Goal: Information Seeking & Learning: Compare options

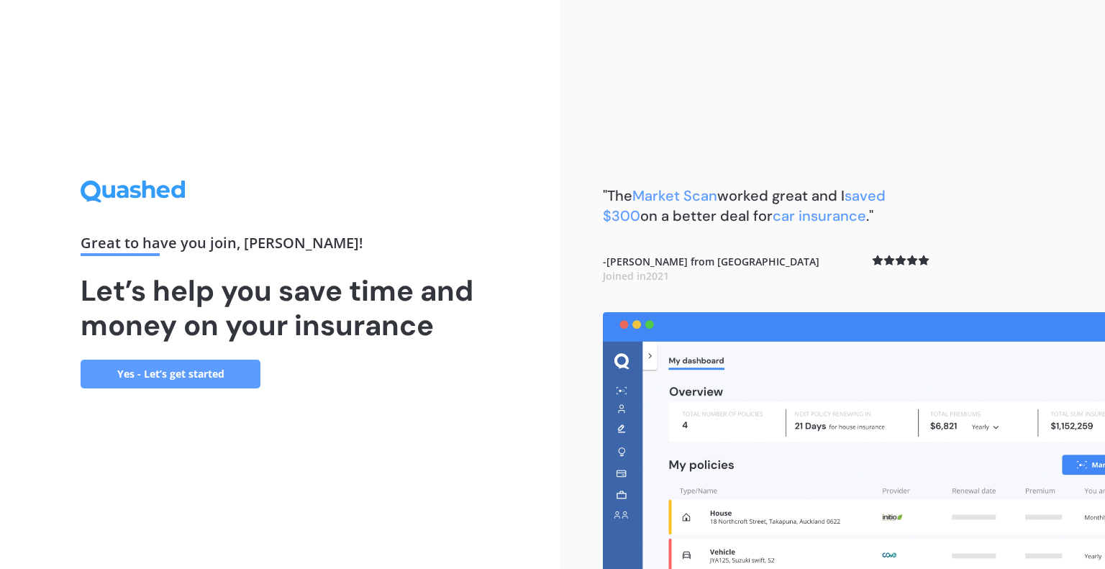
click at [176, 372] on link "Yes - Let’s get started" at bounding box center [171, 374] width 180 height 29
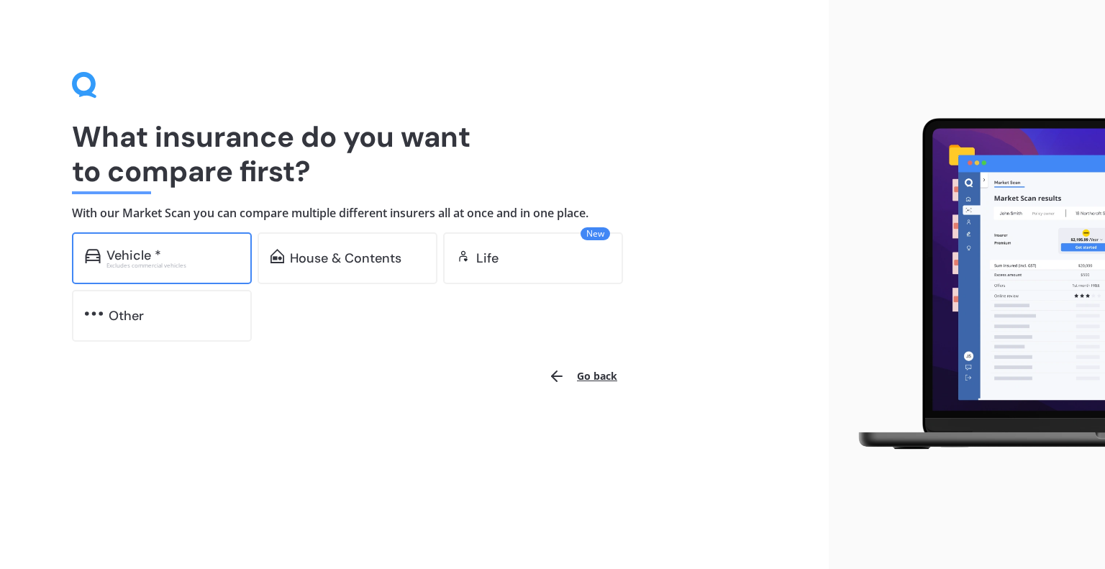
click at [155, 251] on div "Vehicle *" at bounding box center [133, 255] width 55 height 14
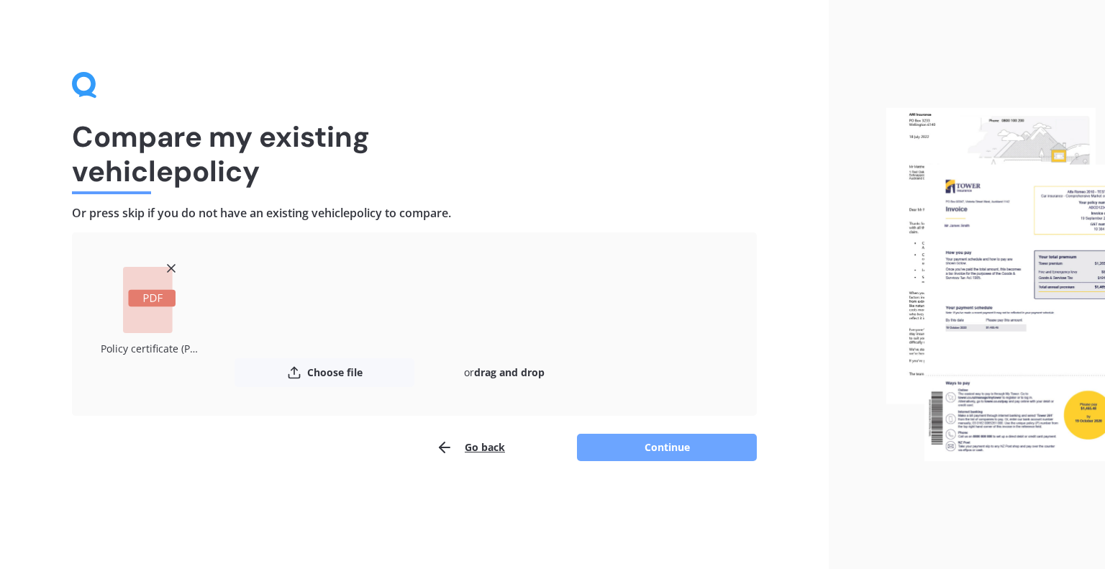
click at [663, 449] on button "Continue" at bounding box center [667, 447] width 180 height 27
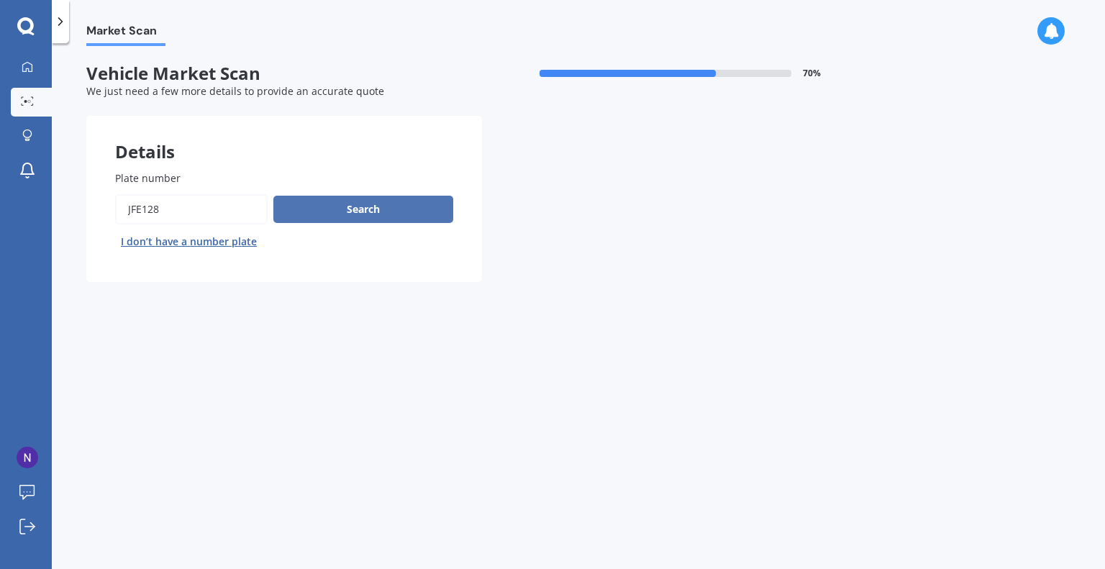
click at [364, 216] on button "Search" at bounding box center [363, 209] width 180 height 27
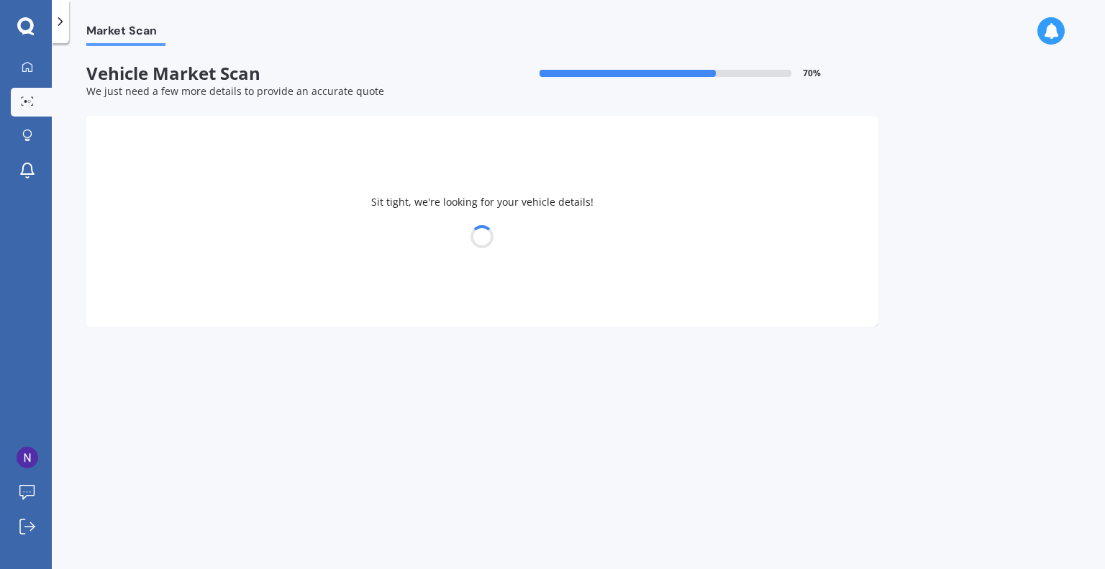
select select "SUBARU"
select select "FORESTER"
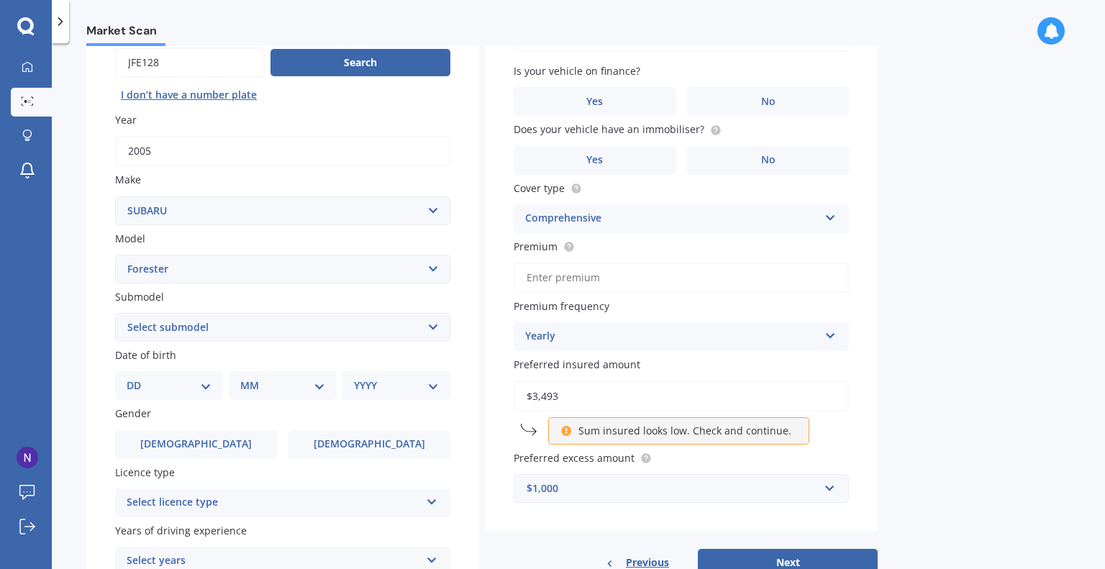
scroll to position [187, 0]
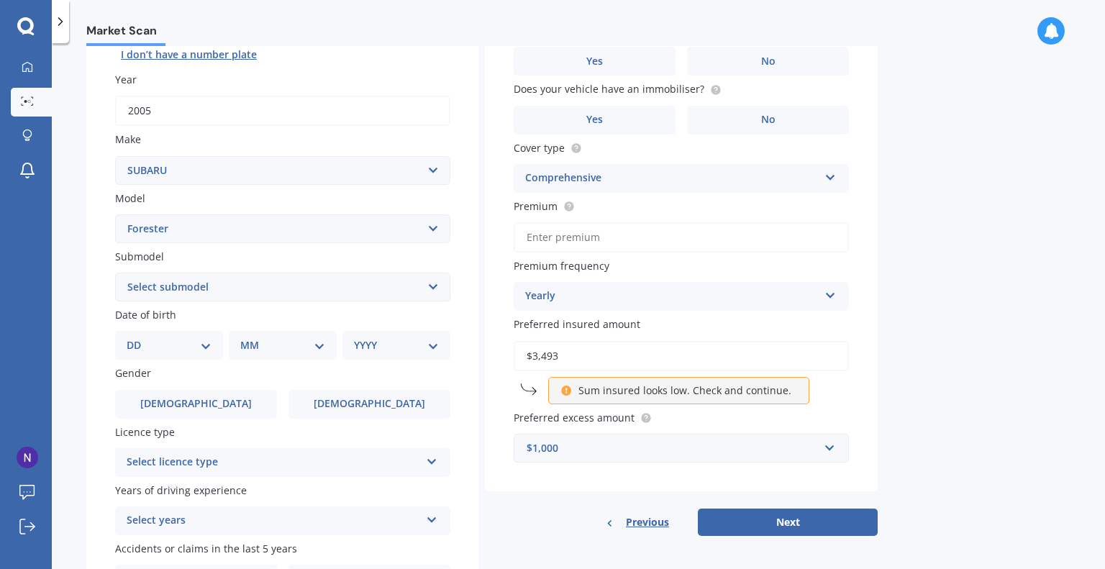
click at [363, 288] on select "Select submodel 2.0 Diesel 2.0 Turbo 2.0 XS 2.0 XT premium 2.5 Sti Turbo 2.5 XS…" at bounding box center [282, 287] width 335 height 29
select select "2.0 XS"
click at [115, 273] on select "Select submodel 2.0 Diesel 2.0 Turbo 2.0 XS 2.0 XT premium 2.5 Sti Turbo 2.5 XS…" at bounding box center [282, 287] width 335 height 29
click at [229, 291] on select "Select submodel 2.0 Diesel 2.0 Turbo 2.0 XS 2.0 XT premium 2.5 Sti Turbo 2.5 XS…" at bounding box center [282, 287] width 335 height 29
click at [115, 273] on select "Select submodel 2.0 Diesel 2.0 Turbo 2.0 XS 2.0 XT premium 2.5 Sti Turbo 2.5 XS…" at bounding box center [282, 287] width 335 height 29
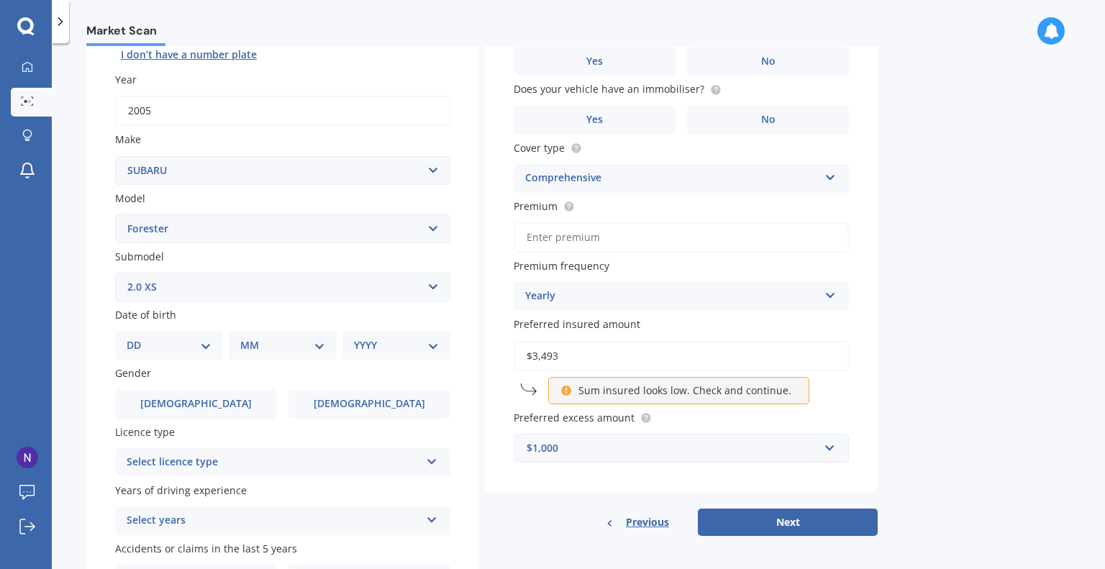
scroll to position [278, 0]
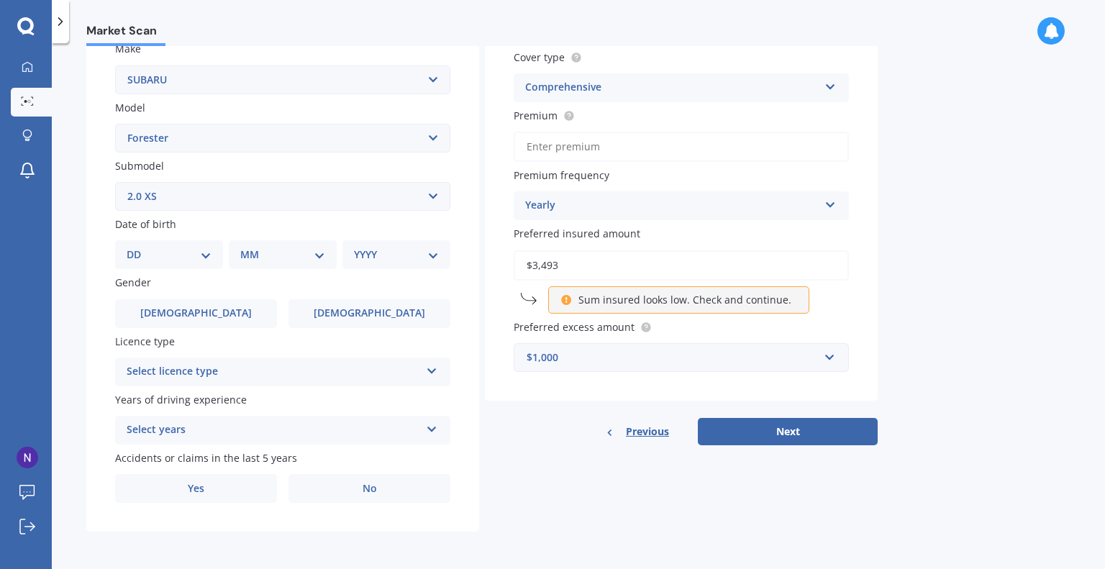
click at [187, 255] on select "DD 01 02 03 04 05 06 07 08 09 10 11 12 13 14 15 16 17 18 19 20 21 22 23 24 25 2…" at bounding box center [169, 255] width 85 height 16
select select "15"
click at [138, 247] on select "DD 01 02 03 04 05 06 07 08 09 10 11 12 13 14 15 16 17 18 19 20 21 22 23 24 25 2…" at bounding box center [169, 255] width 85 height 16
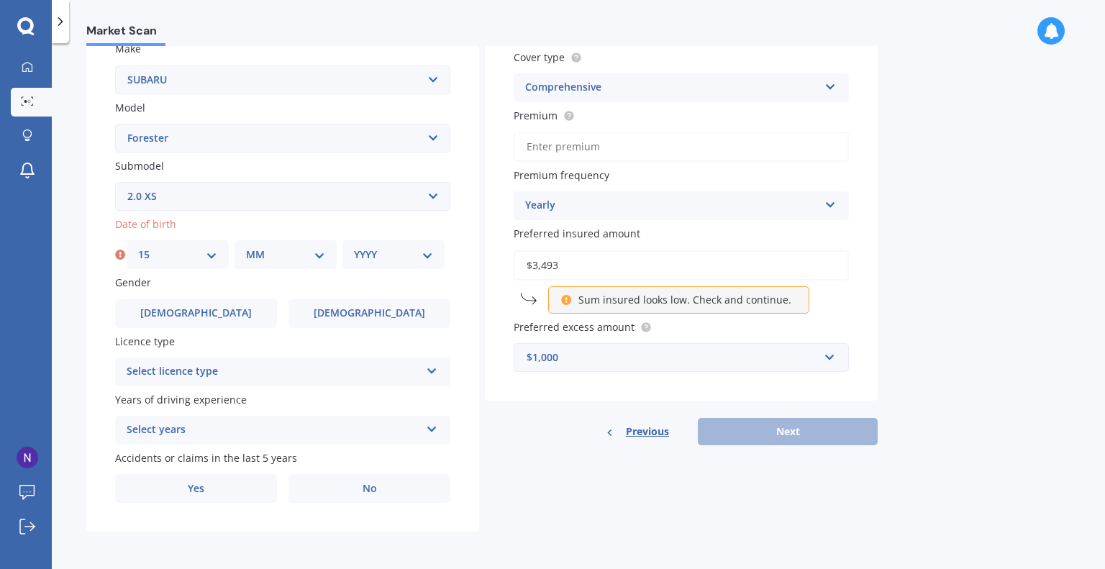
click at [281, 261] on select "MM 01 02 03 04 05 06 07 08 09 10 11 12" at bounding box center [285, 255] width 79 height 16
select select "08"
click at [246, 247] on select "MM 01 02 03 04 05 06 07 08 09 10 11 12" at bounding box center [285, 255] width 79 height 16
click at [393, 247] on select "YYYY 2025 2024 2023 2022 2021 2020 2019 2018 2017 2016 2015 2014 2013 2012 2011…" at bounding box center [393, 255] width 79 height 16
select select "1985"
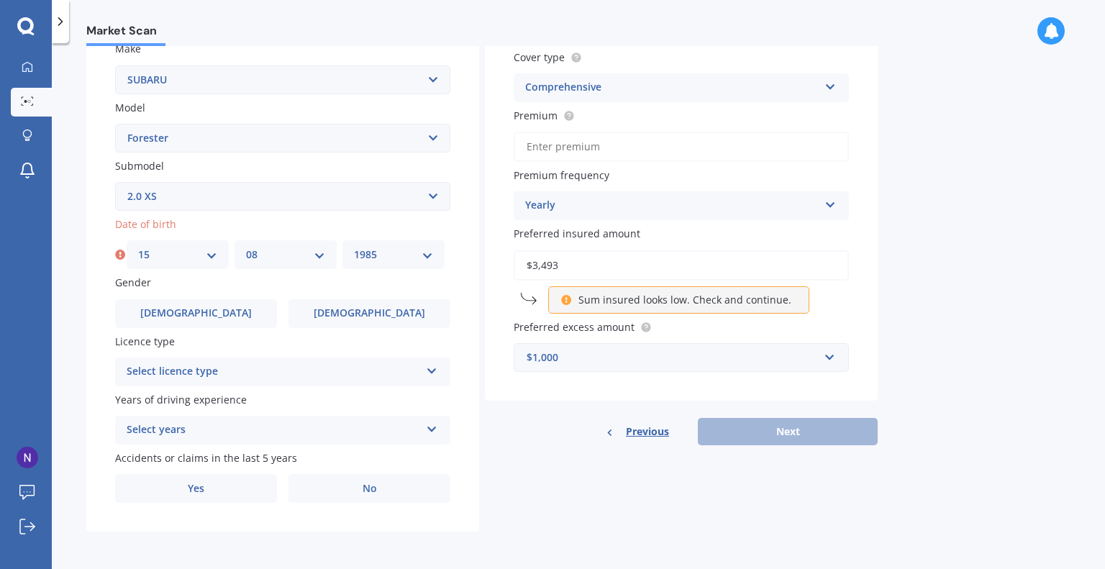
click at [354, 247] on select "YYYY 2025 2024 2023 2022 2021 2020 2019 2018 2017 2016 2015 2014 2013 2012 2011…" at bounding box center [393, 255] width 79 height 16
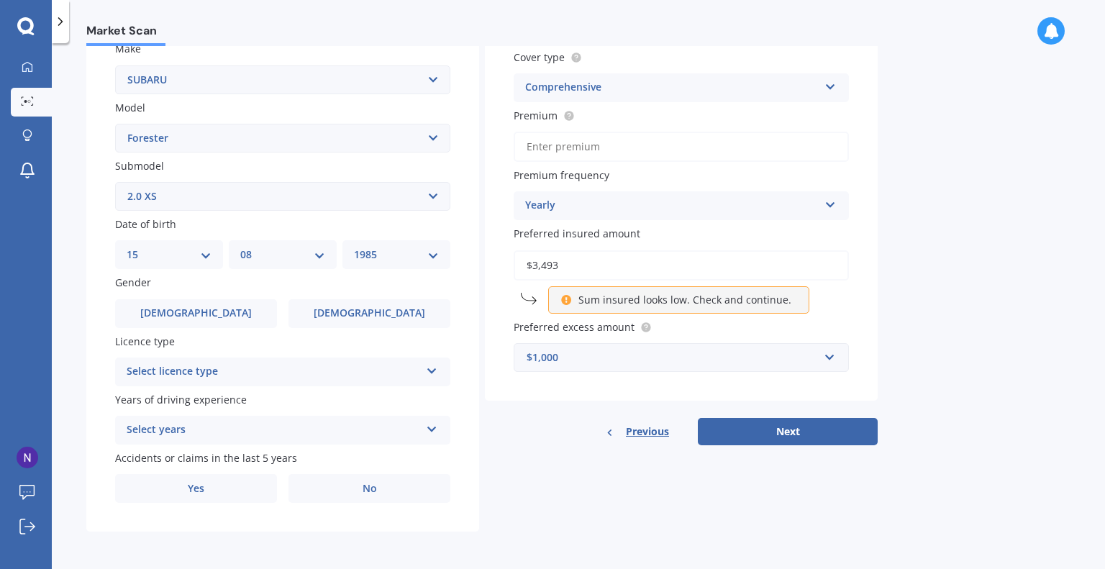
click at [234, 371] on div "Select licence type" at bounding box center [274, 371] width 294 height 17
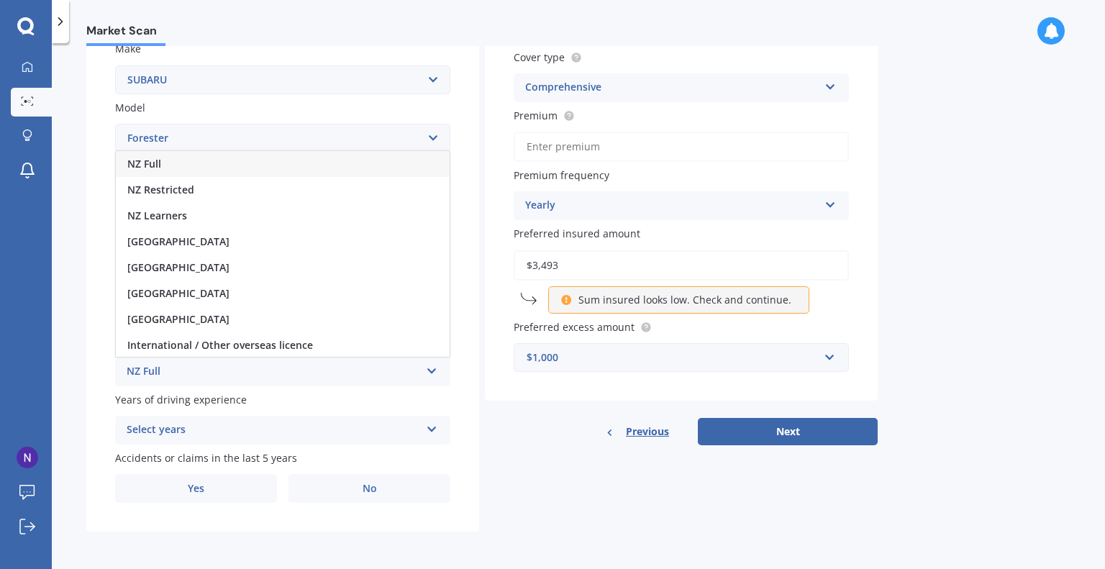
click at [206, 168] on div "NZ Full" at bounding box center [283, 164] width 334 height 26
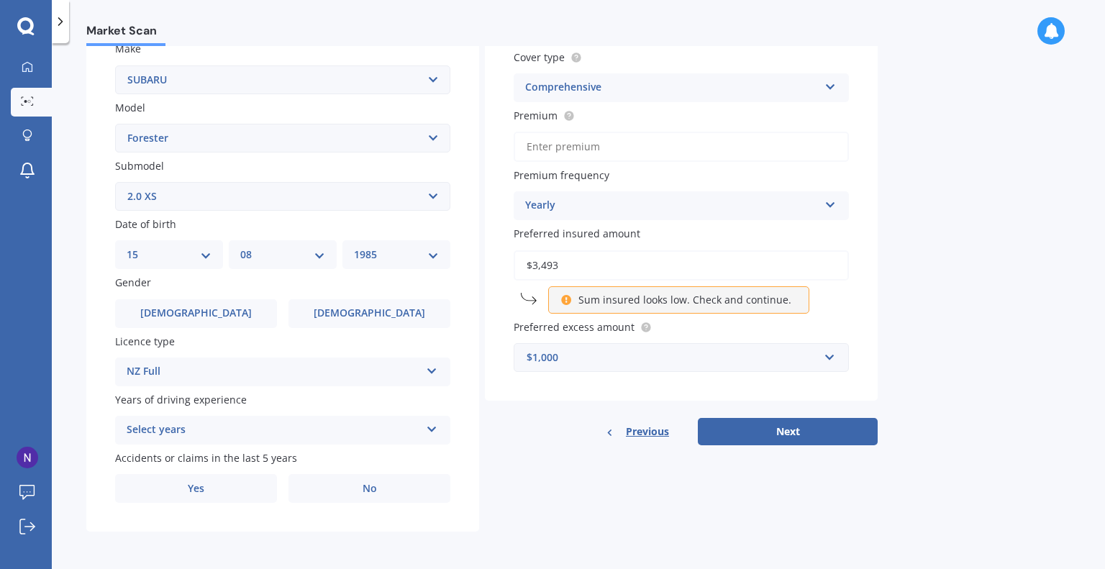
click at [191, 423] on div "Select years" at bounding box center [274, 430] width 294 height 17
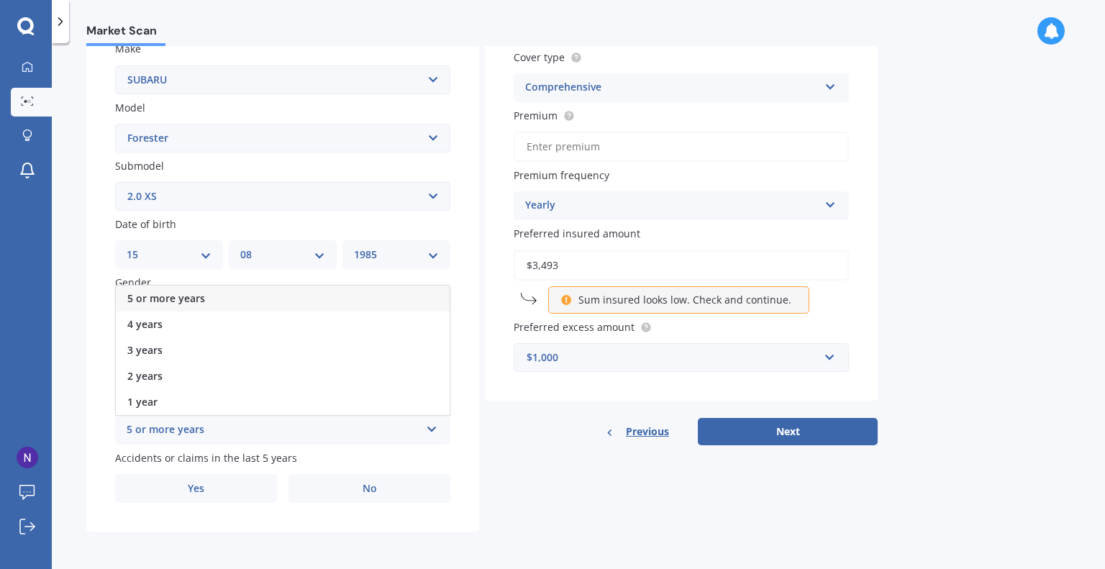
click at [204, 293] on div "5 or more years" at bounding box center [283, 299] width 334 height 26
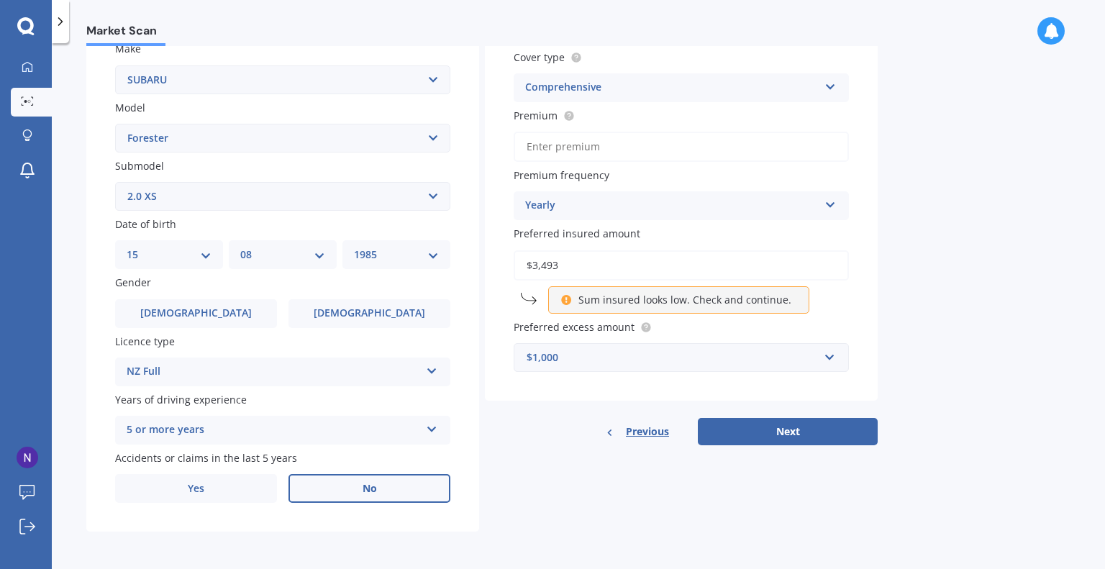
click at [380, 491] on label "No" at bounding box center [370, 488] width 162 height 29
click at [0, 0] on input "No" at bounding box center [0, 0] width 0 height 0
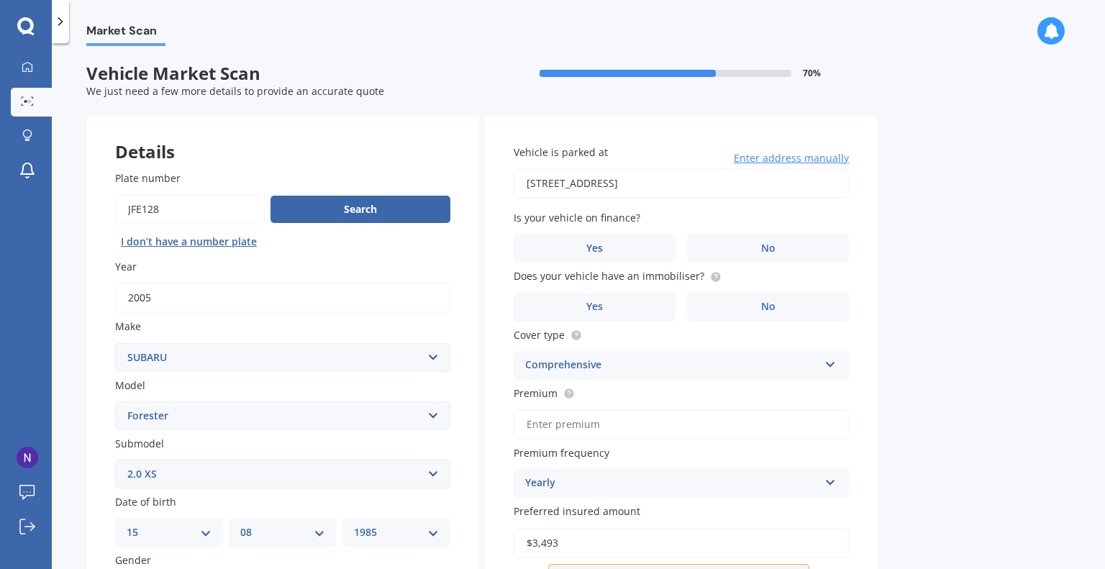
scroll to position [35, 0]
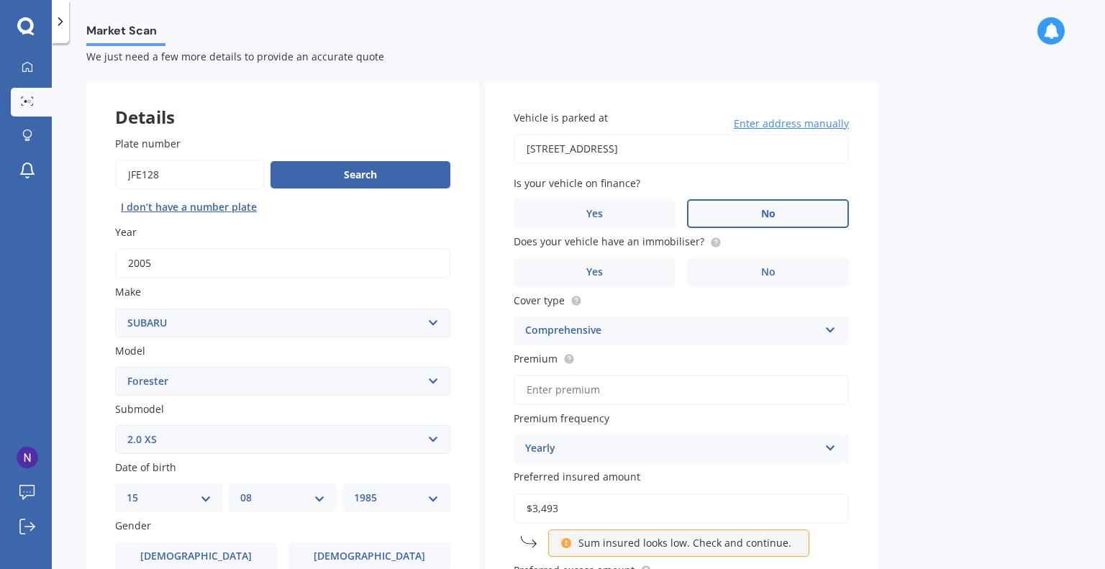
click at [742, 209] on label "No" at bounding box center [768, 213] width 162 height 29
click at [0, 0] on input "No" at bounding box center [0, 0] width 0 height 0
click at [772, 276] on span "No" at bounding box center [768, 272] width 14 height 12
click at [0, 0] on input "No" at bounding box center [0, 0] width 0 height 0
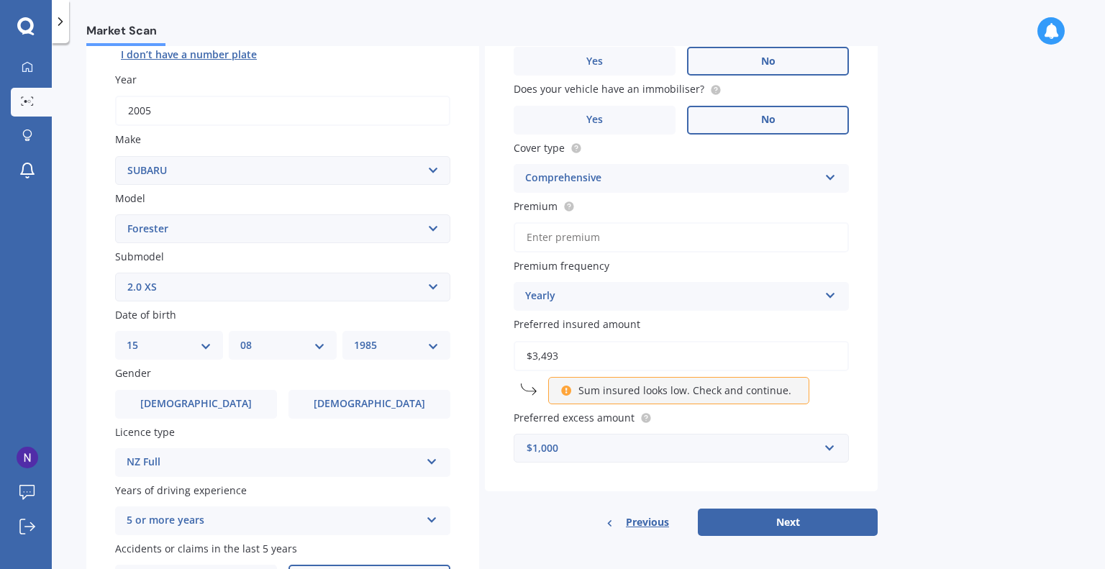
scroll to position [239, 0]
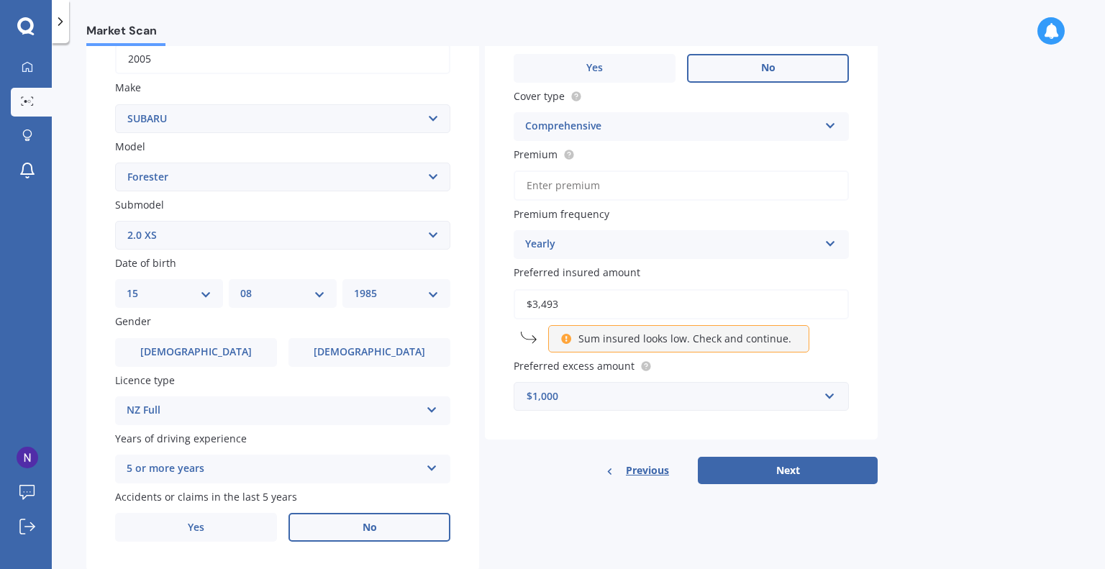
click at [623, 340] on p "Sum insured looks low. Check and continue." at bounding box center [685, 339] width 213 height 14
click at [563, 335] on icon at bounding box center [567, 337] width 12 height 10
click at [561, 307] on input "$3,493" at bounding box center [681, 304] width 335 height 30
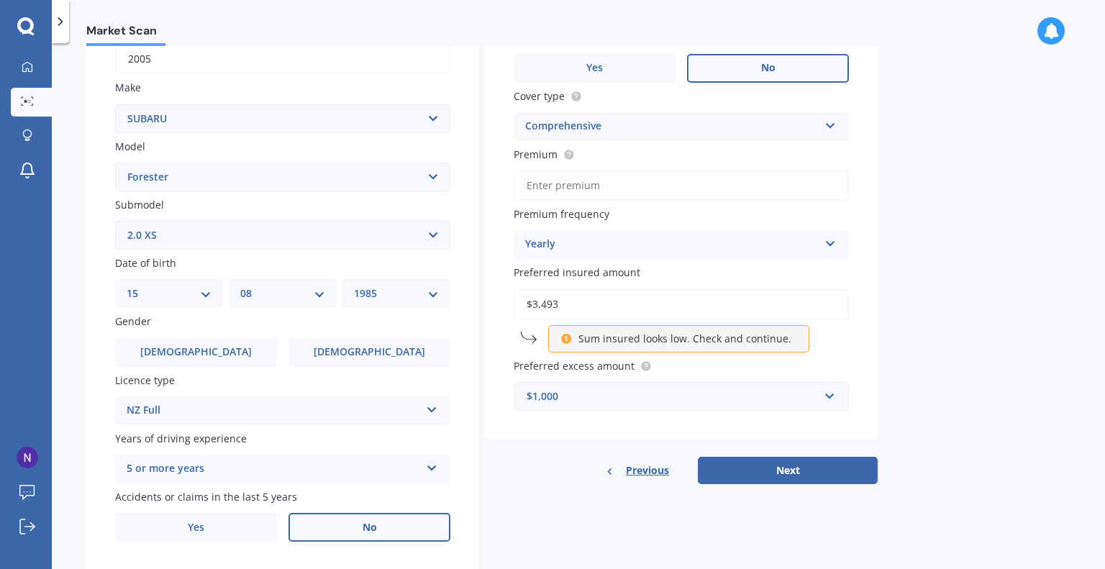
click at [560, 308] on input "$3,493" at bounding box center [681, 304] width 335 height 30
type input "$3"
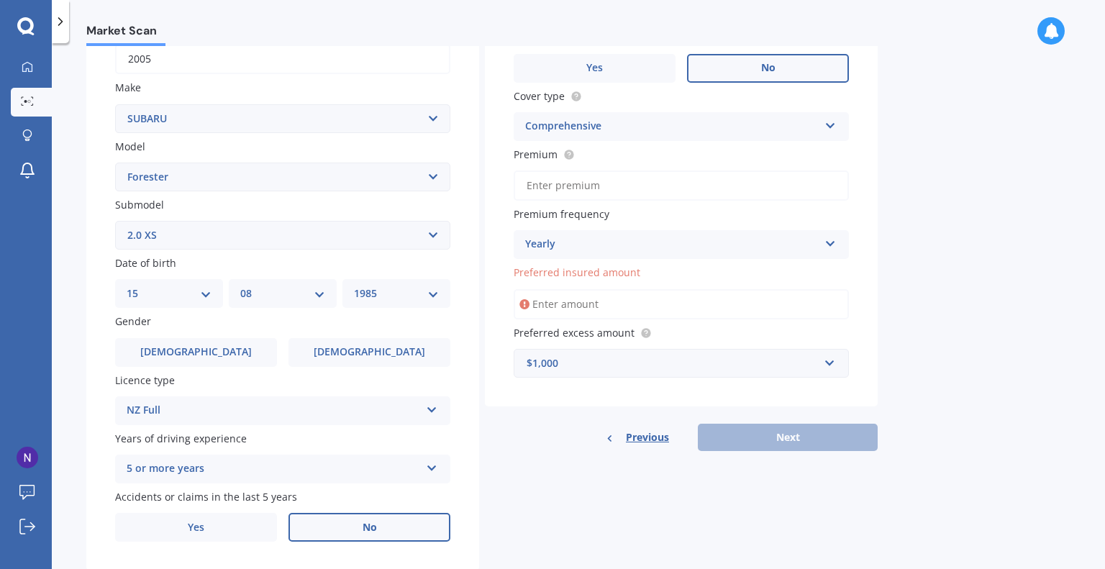
click at [564, 303] on input "Preferred insured amount" at bounding box center [681, 304] width 335 height 30
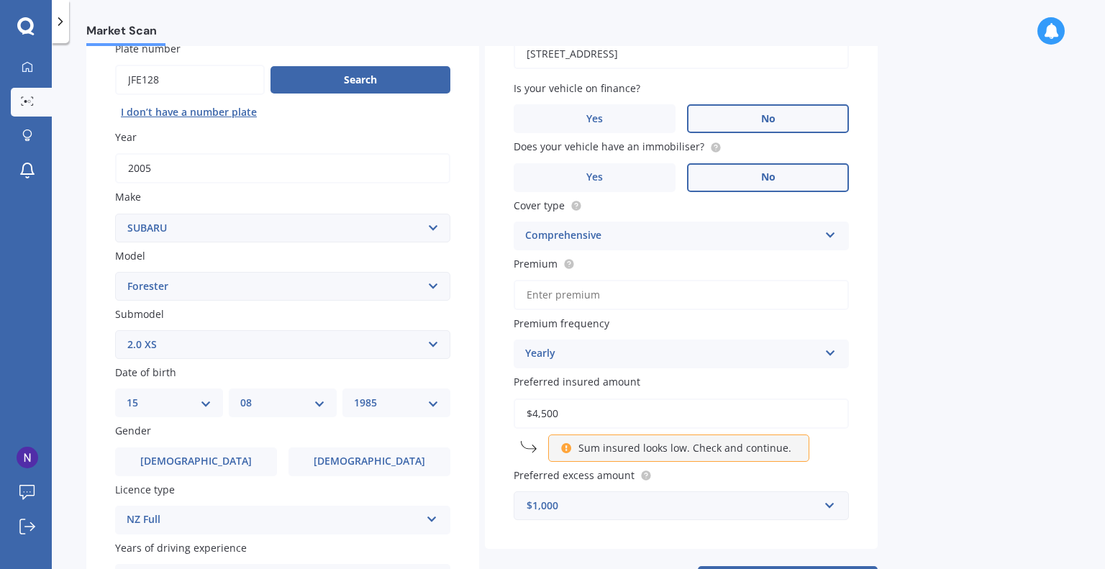
scroll to position [196, 0]
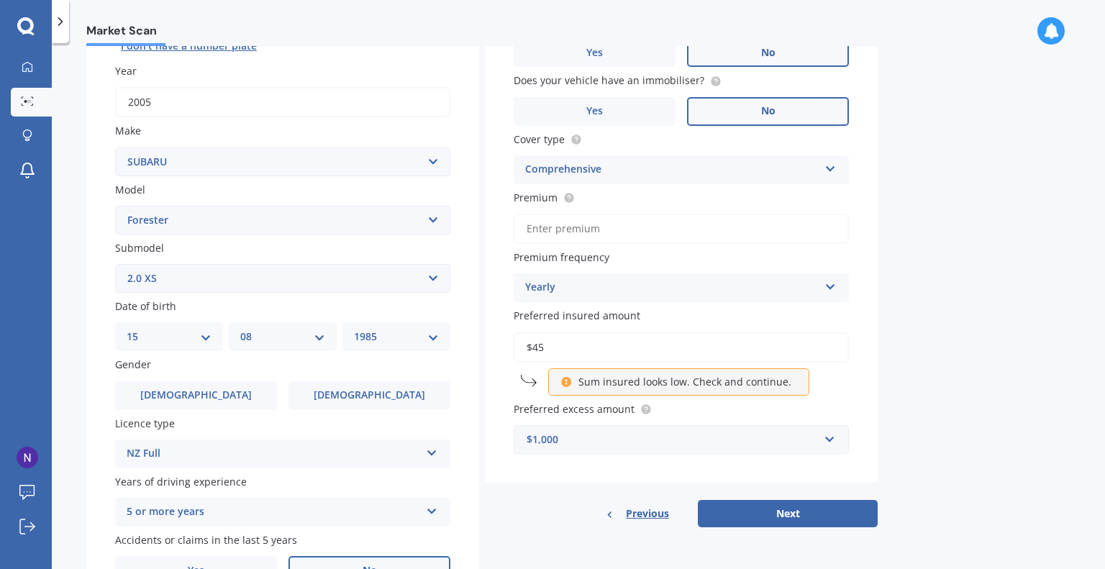
type input "$4"
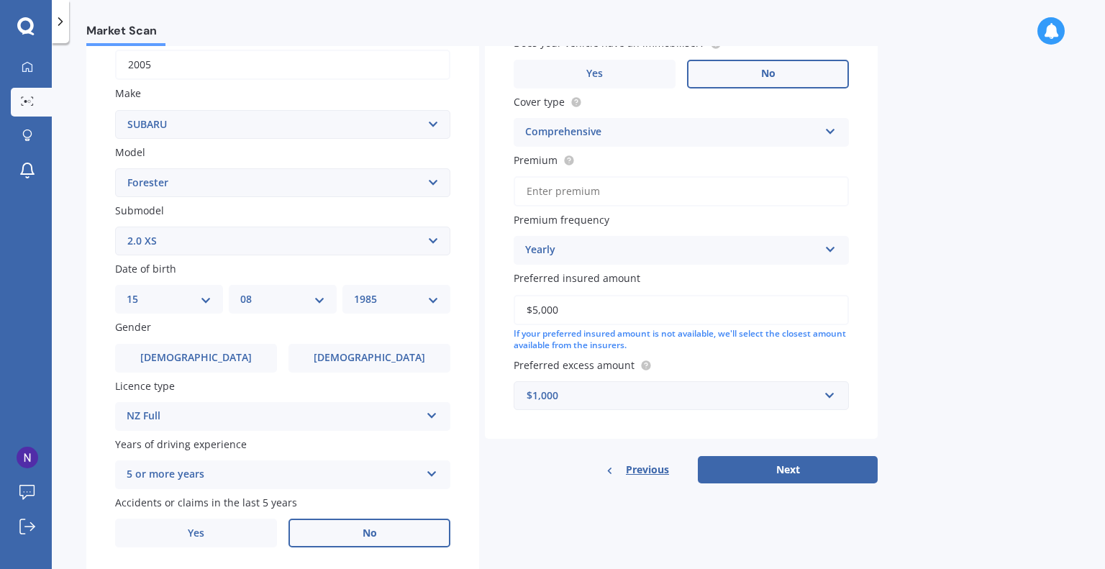
scroll to position [278, 0]
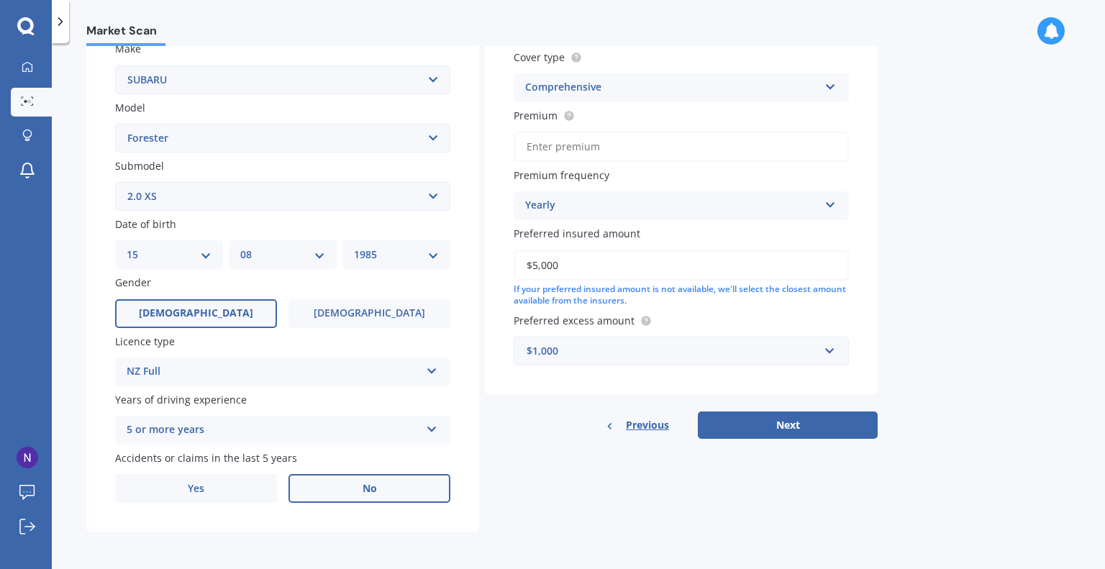
type input "$5,000"
click at [233, 325] on label "[DEMOGRAPHIC_DATA]" at bounding box center [196, 313] width 162 height 29
click at [0, 0] on input "[DEMOGRAPHIC_DATA]" at bounding box center [0, 0] width 0 height 0
click at [214, 307] on label "[DEMOGRAPHIC_DATA]" at bounding box center [196, 313] width 162 height 29
click at [0, 0] on input "[DEMOGRAPHIC_DATA]" at bounding box center [0, 0] width 0 height 0
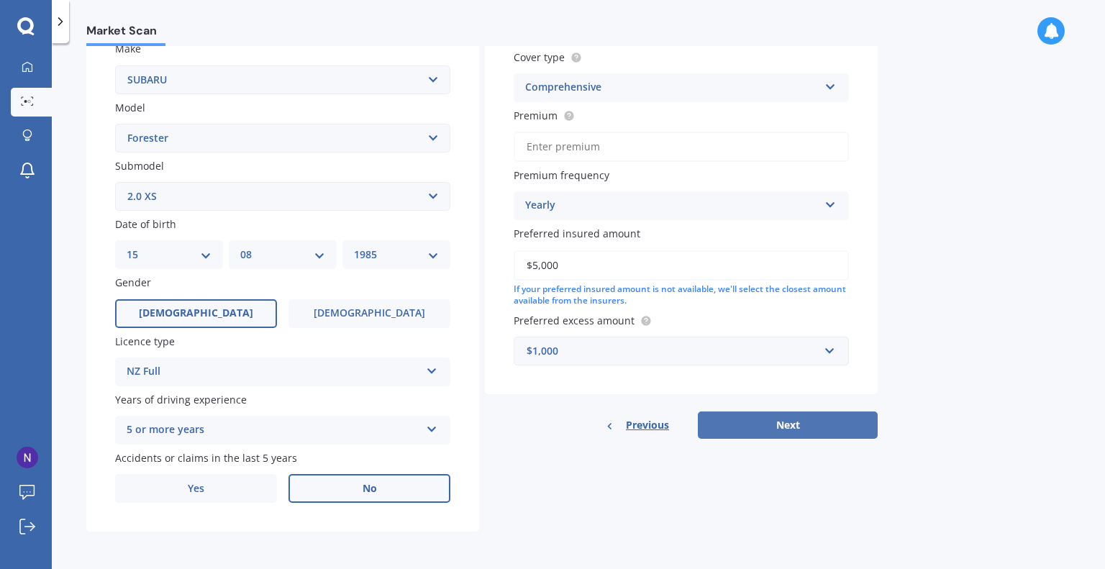
click at [763, 427] on button "Next" at bounding box center [788, 425] width 180 height 27
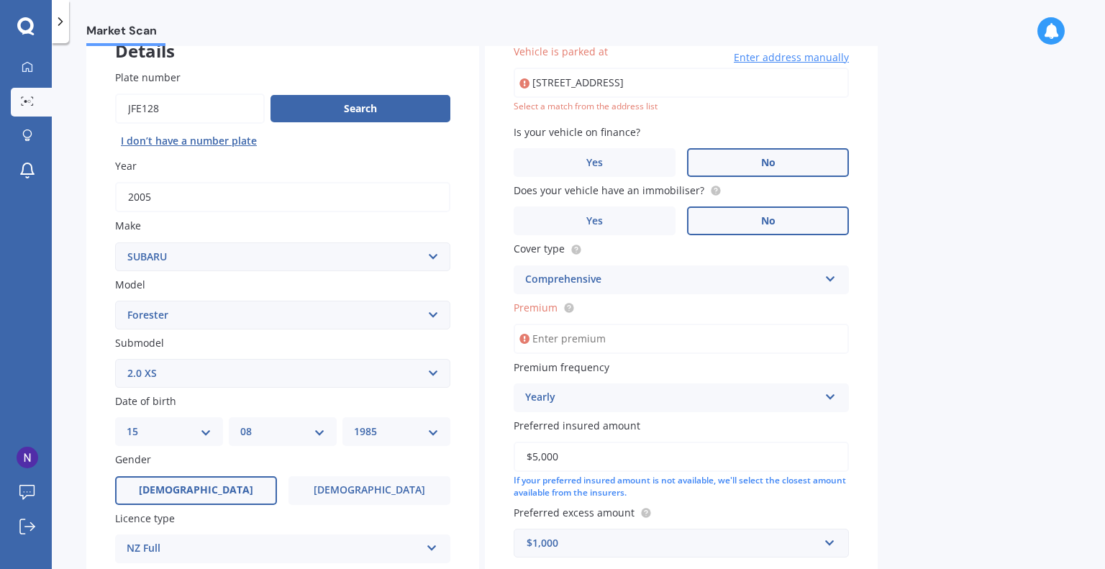
scroll to position [98, 0]
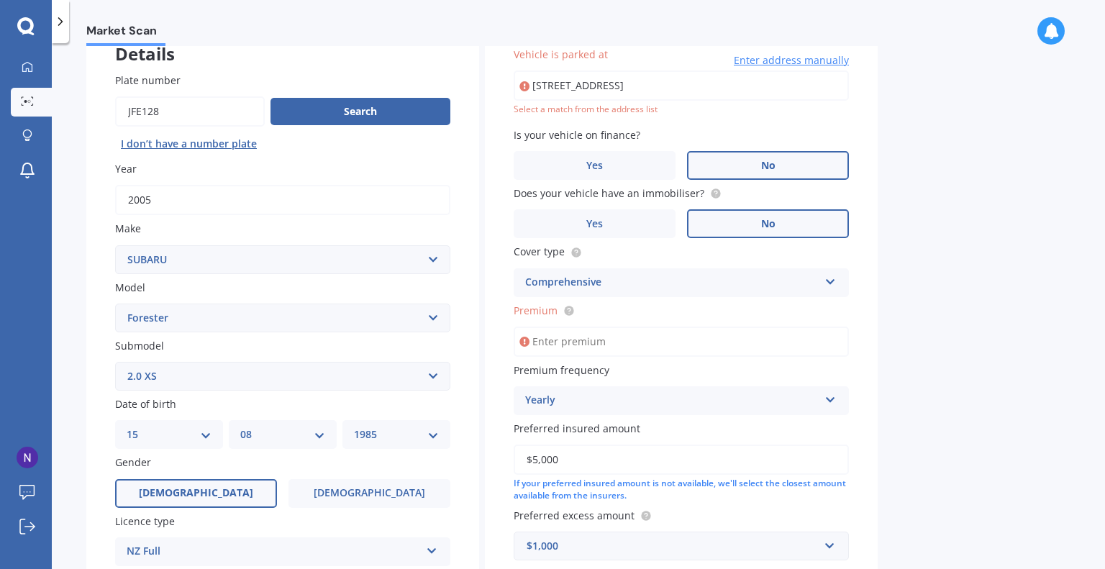
type input "[STREET_ADDRESS]"
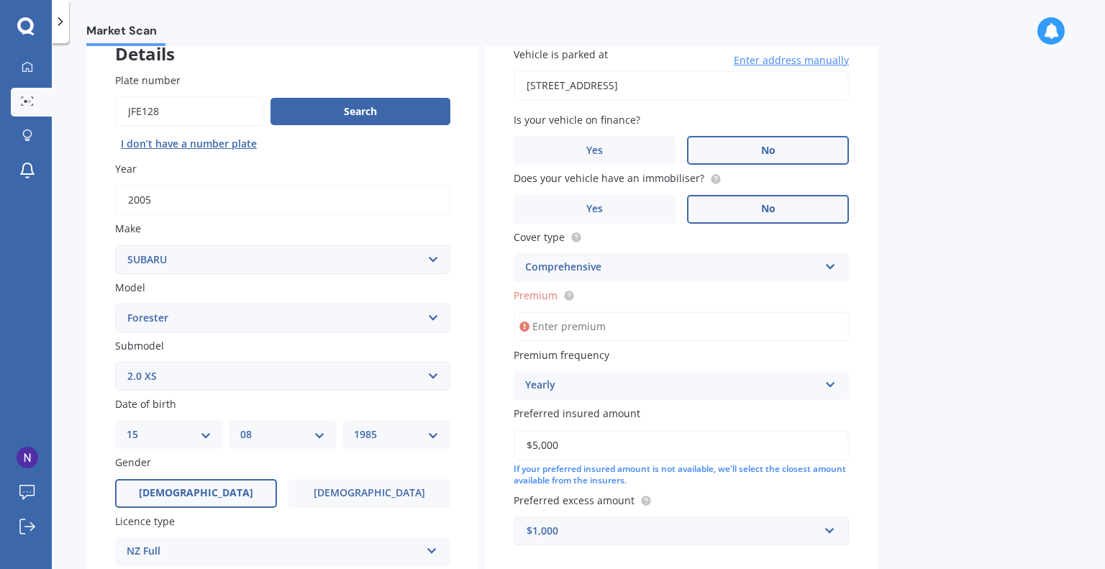
click at [573, 331] on input "Premium" at bounding box center [681, 327] width 335 height 30
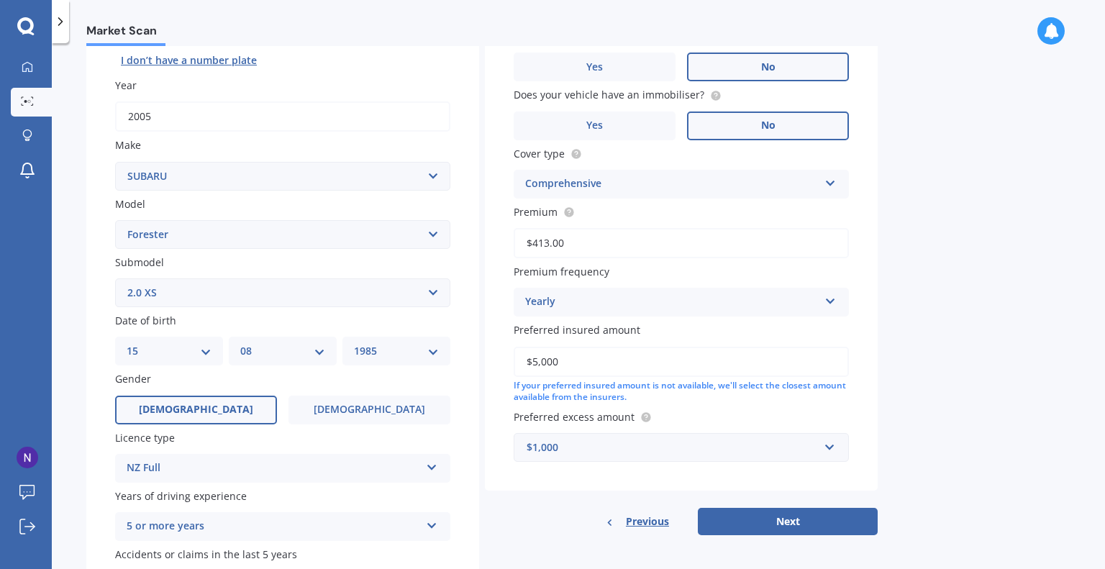
scroll to position [242, 0]
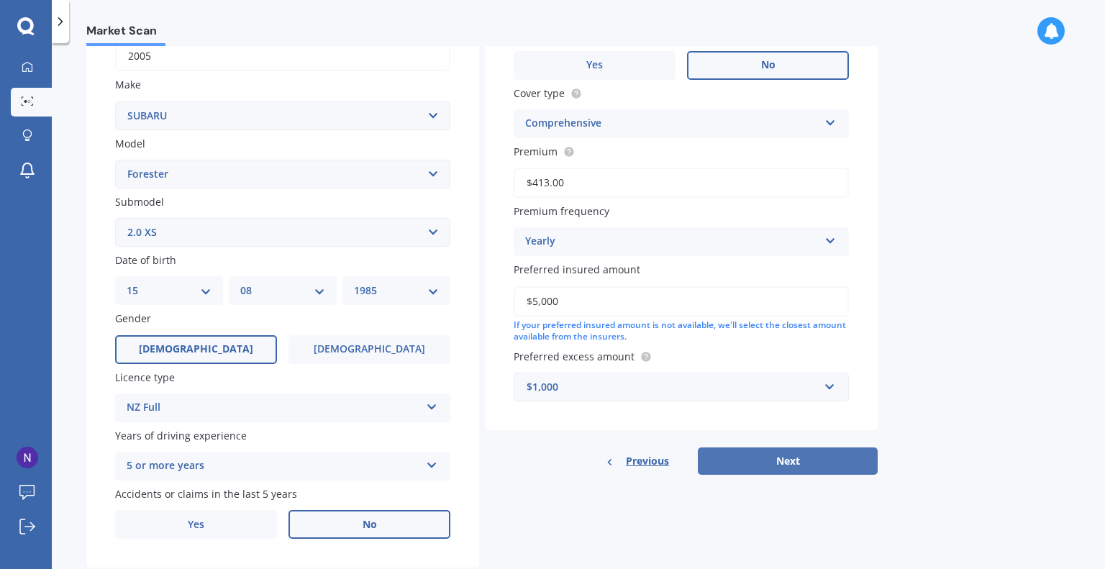
type input "$413.00"
click at [763, 468] on button "Next" at bounding box center [788, 461] width 180 height 27
select select "15"
select select "08"
select select "1985"
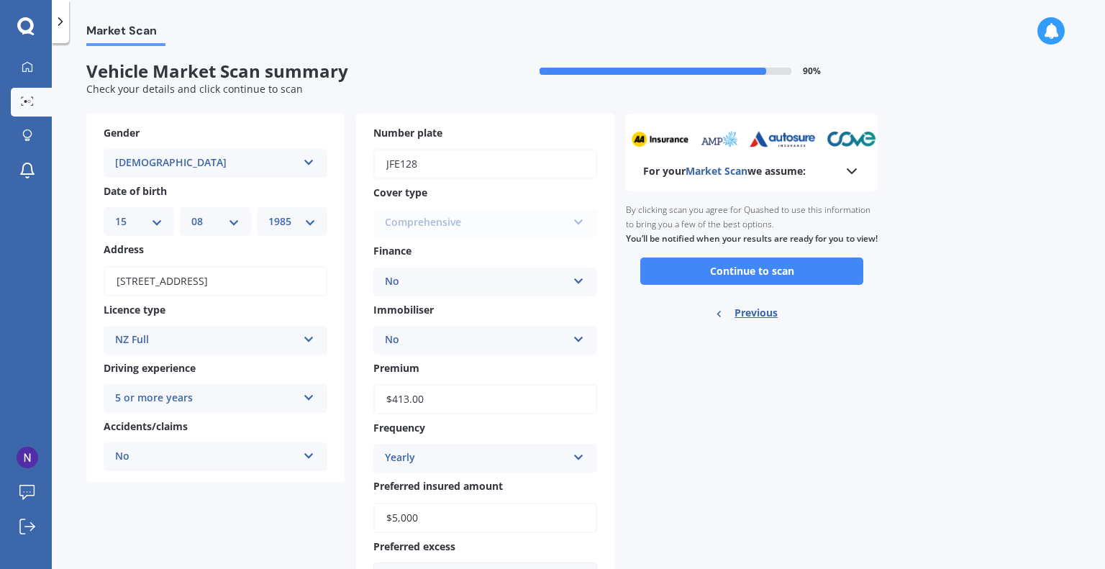
scroll to position [0, 0]
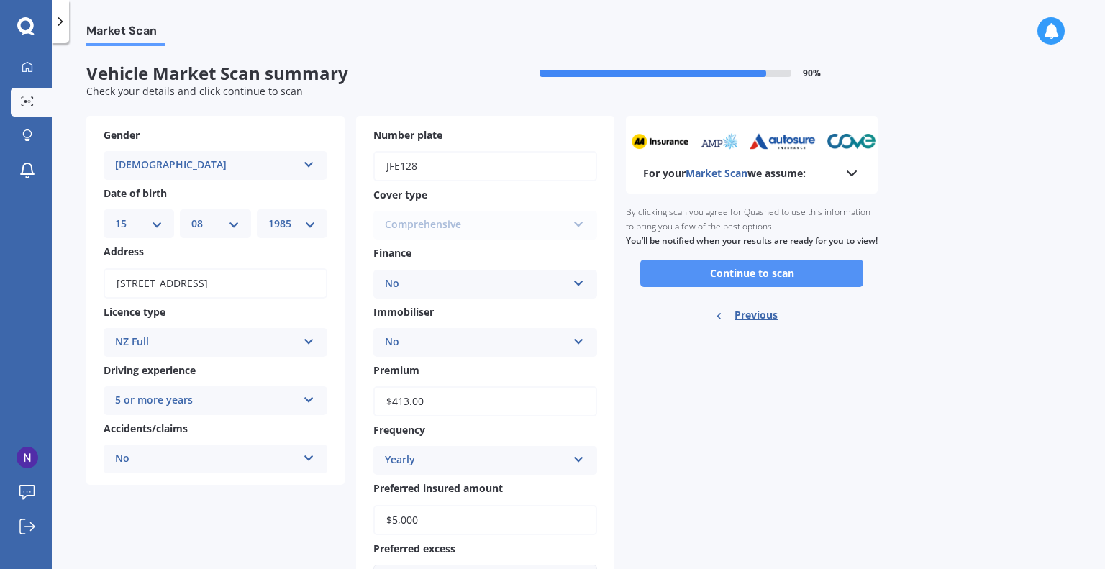
click at [697, 286] on button "Continue to scan" at bounding box center [751, 273] width 223 height 27
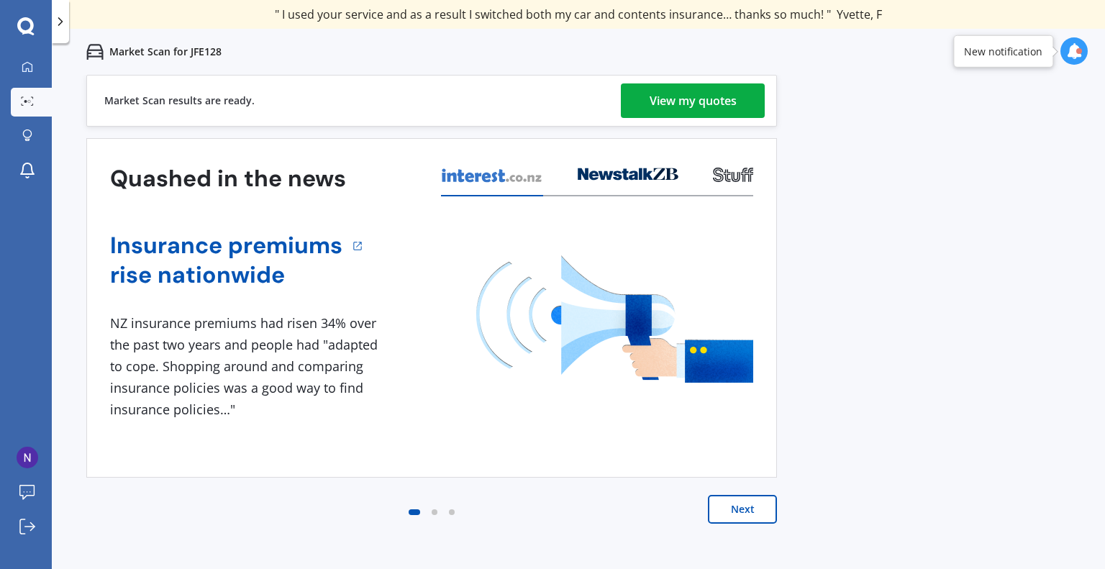
click at [726, 106] on div "View my quotes" at bounding box center [693, 100] width 87 height 35
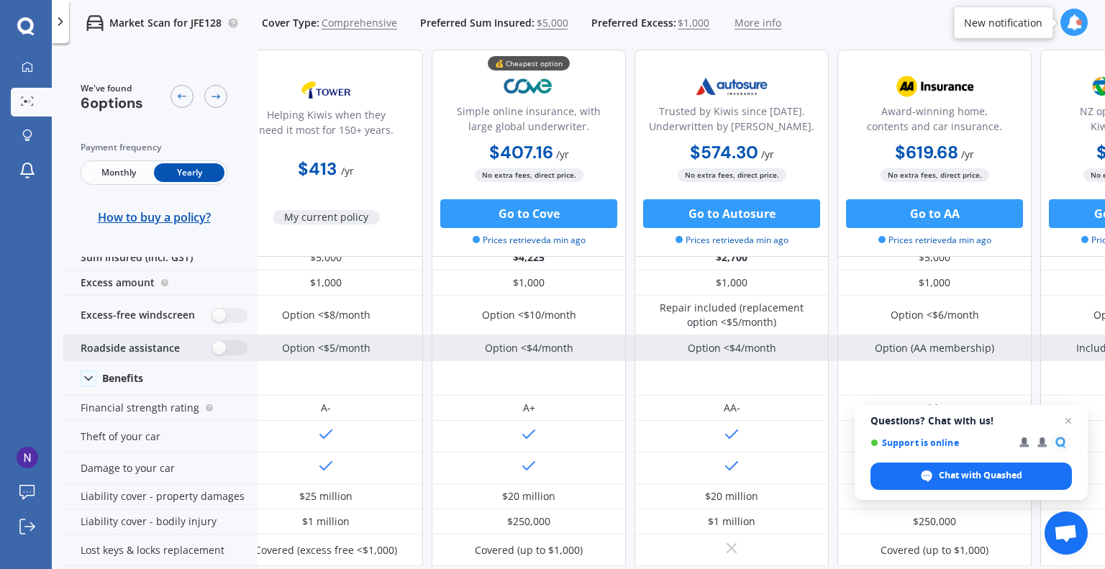
scroll to position [23, 29]
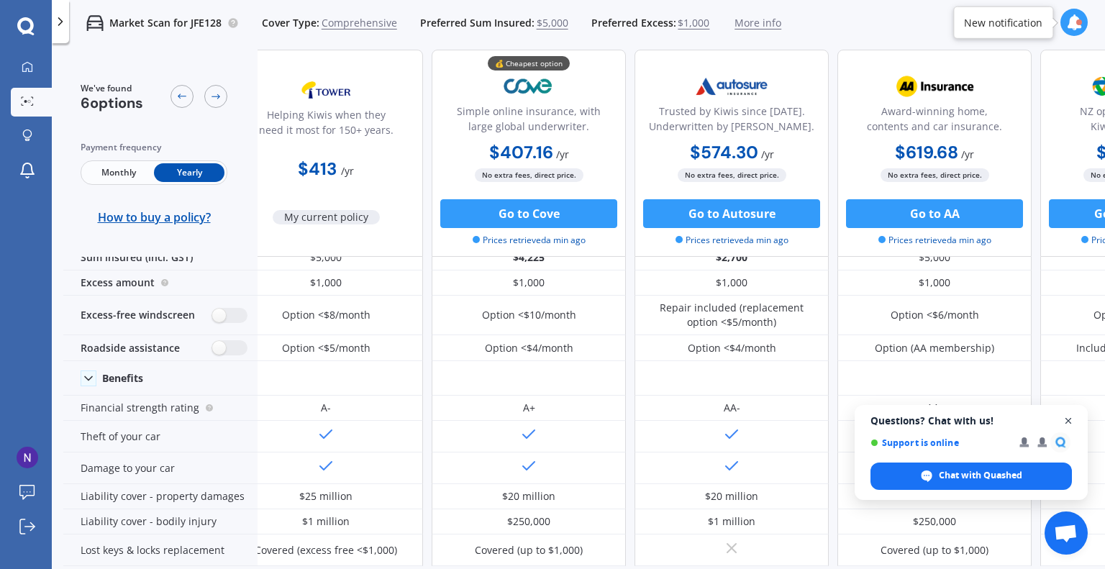
click at [1072, 423] on span "Close chat" at bounding box center [1069, 421] width 18 height 18
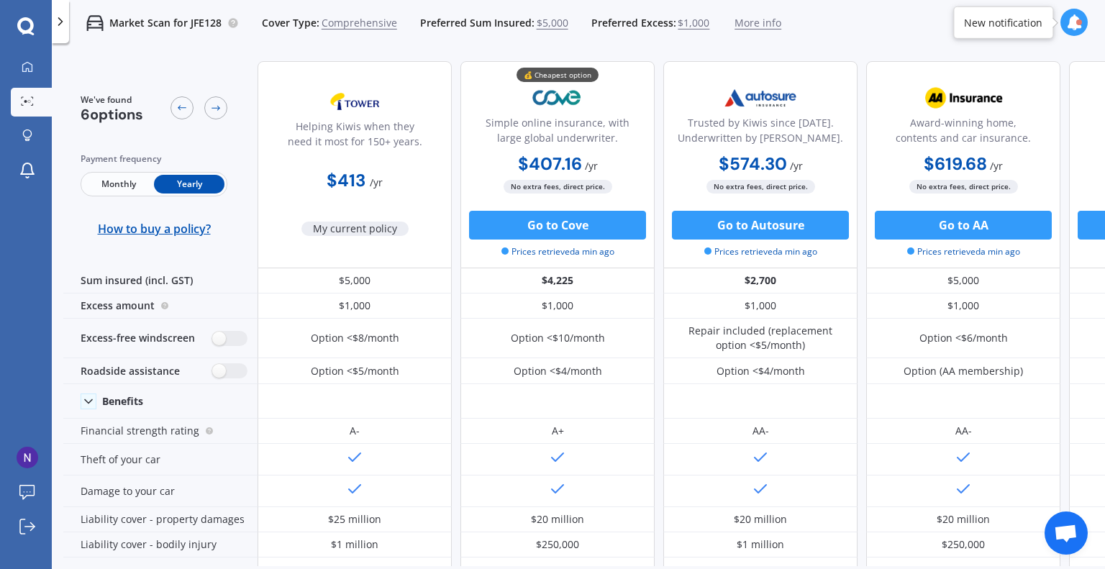
scroll to position [0, 0]
